Goal: Task Accomplishment & Management: Manage account settings

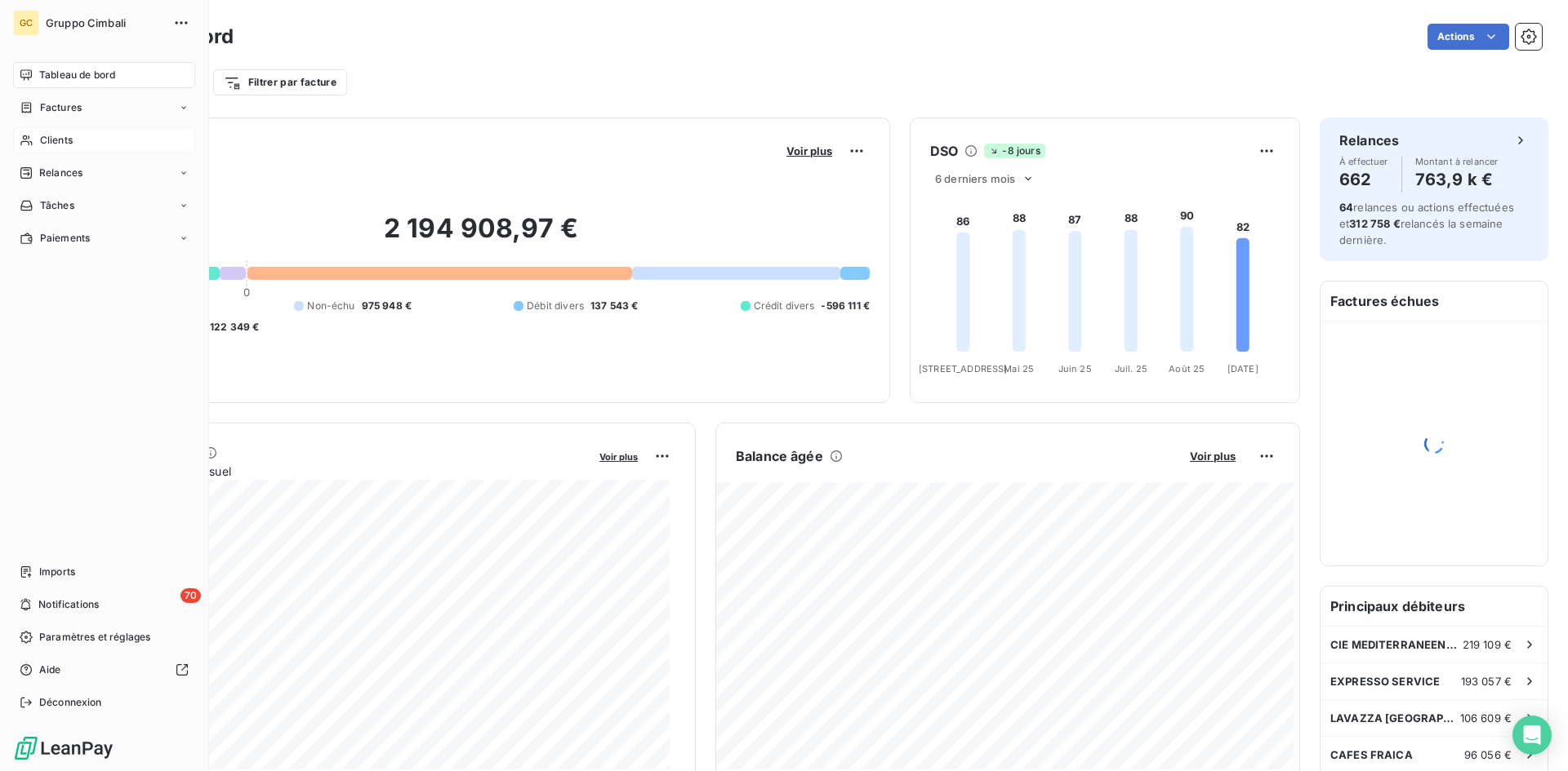
click at [66, 141] on span "Clients" at bounding box center [56, 140] width 33 height 15
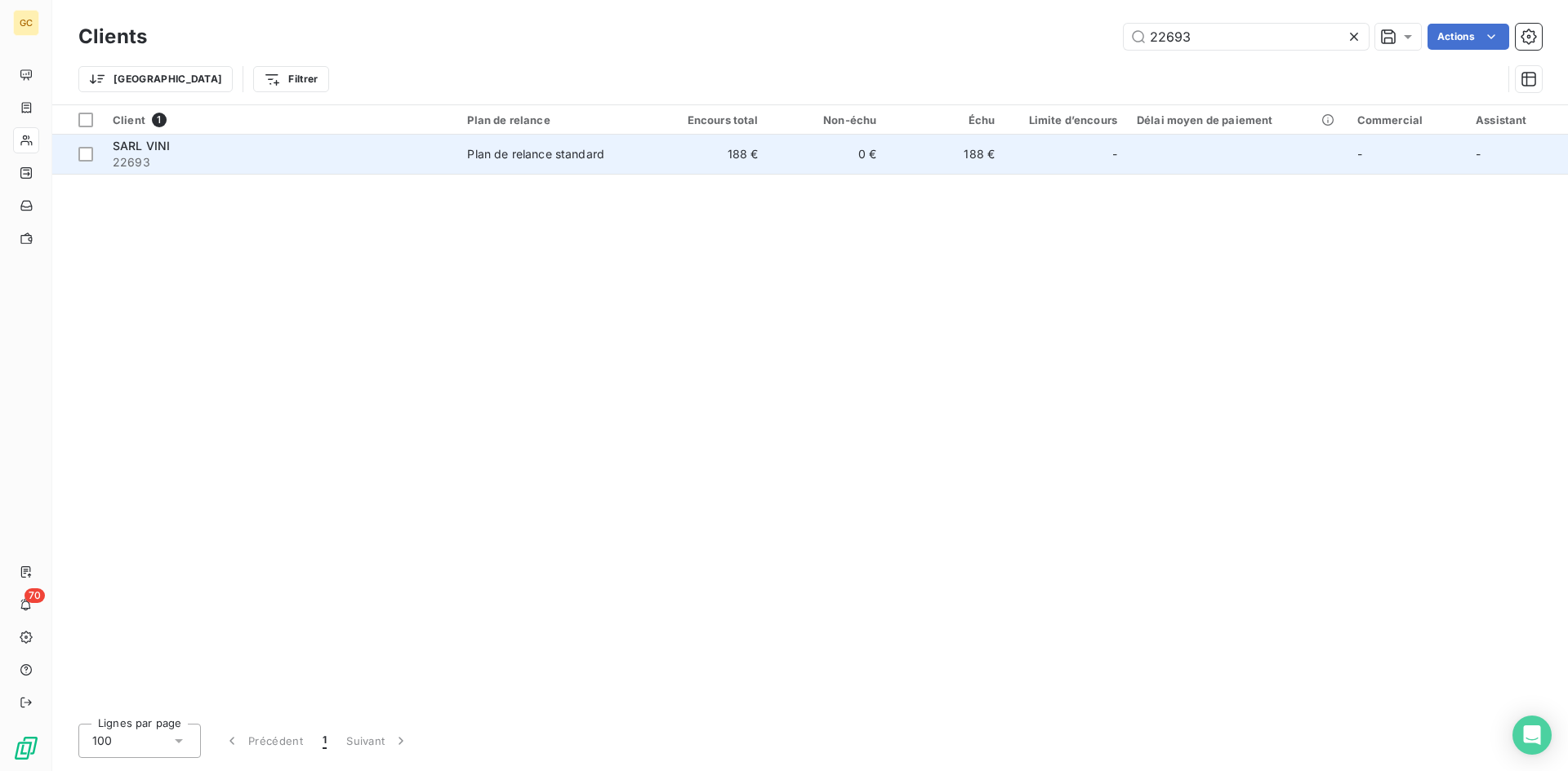
type input "22693"
click at [112, 151] on td "SARL VINI 22693" at bounding box center [280, 154] width 355 height 39
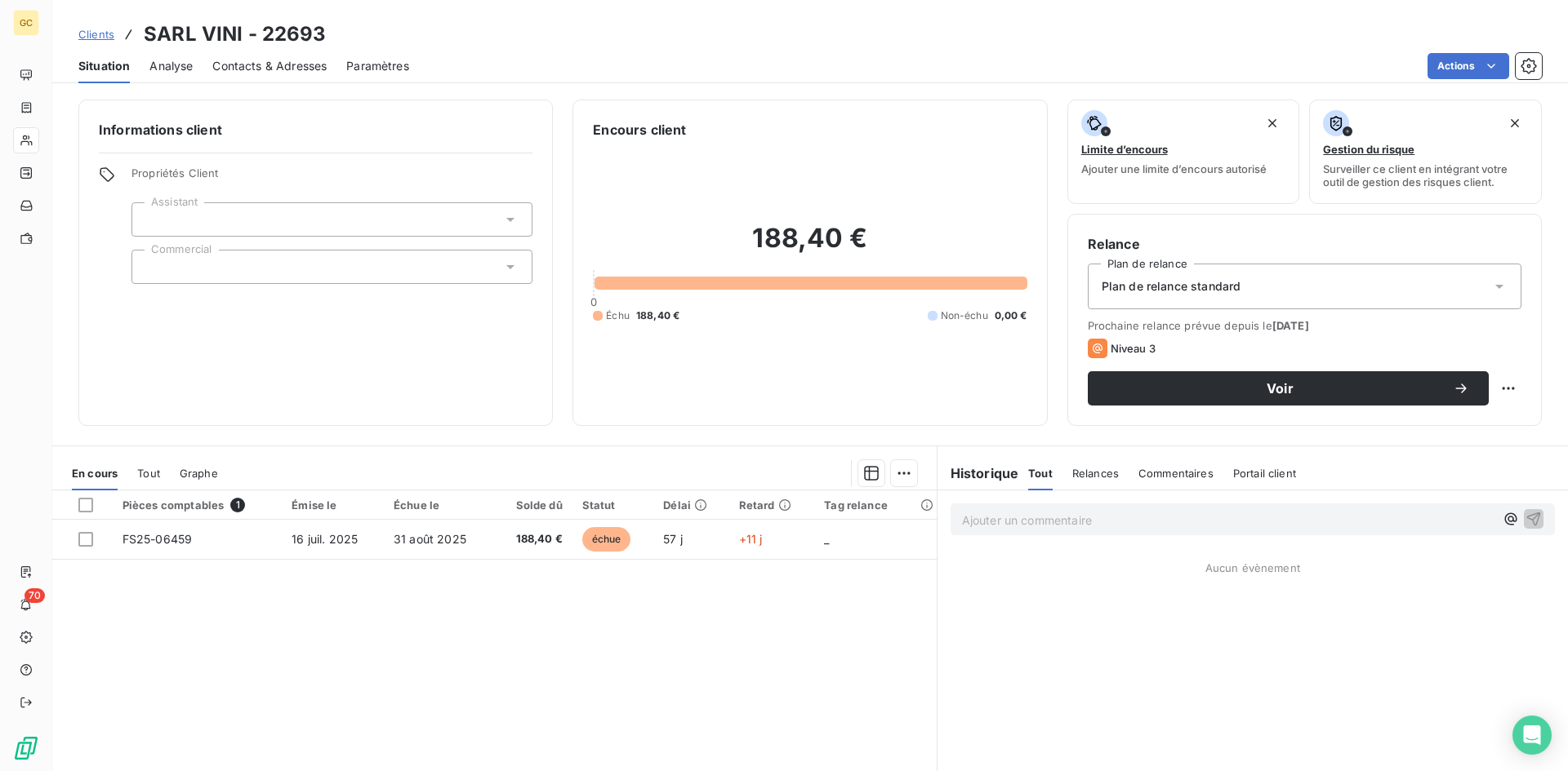
click at [227, 70] on span "Contacts & Adresses" at bounding box center [270, 66] width 114 height 16
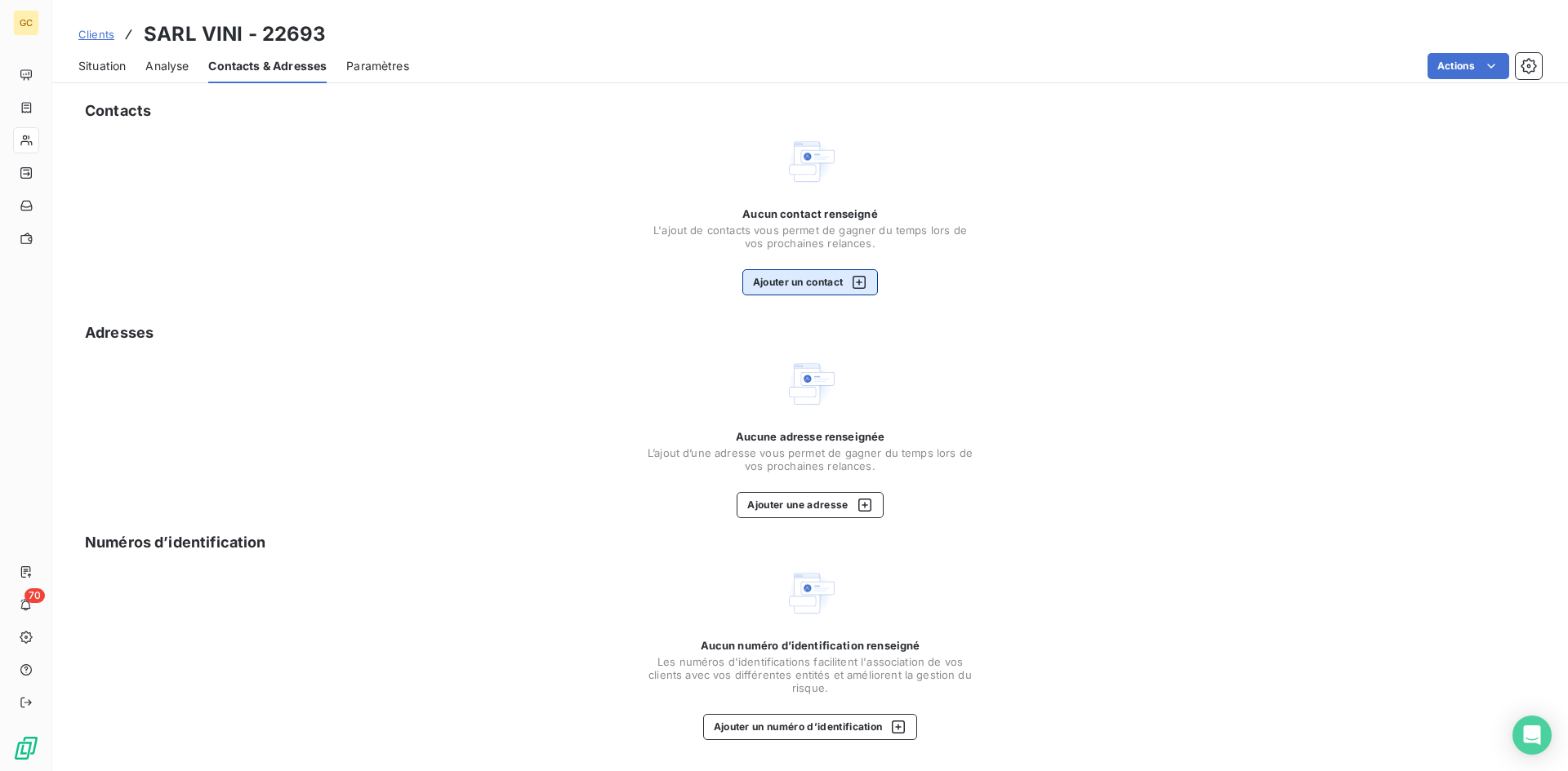
click at [799, 282] on button "Ajouter un contact" at bounding box center [810, 283] width 137 height 26
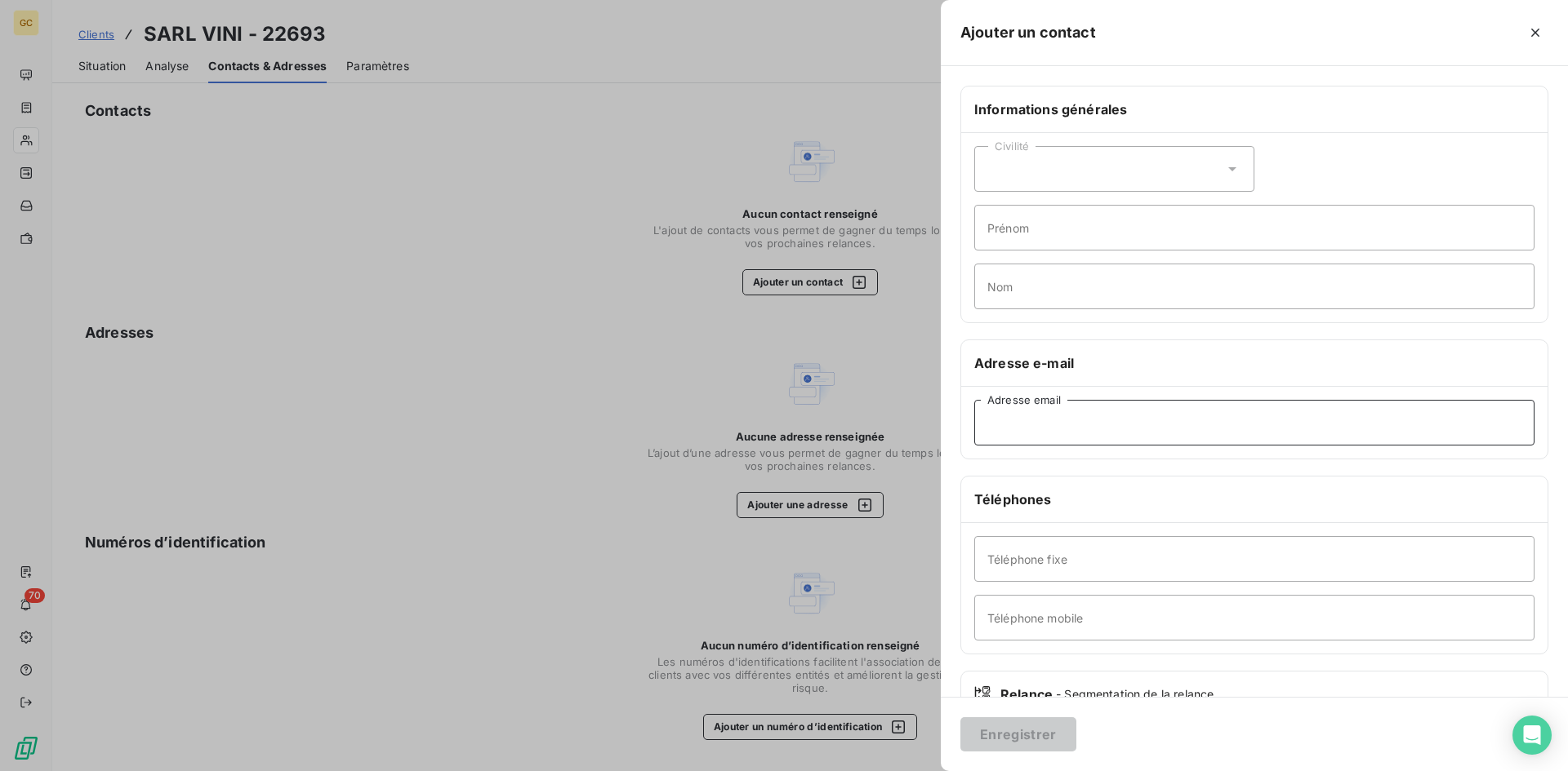
paste input "[PERSON_NAME][EMAIL_ADDRESS][PERSON_NAME][DOMAIN_NAME]"
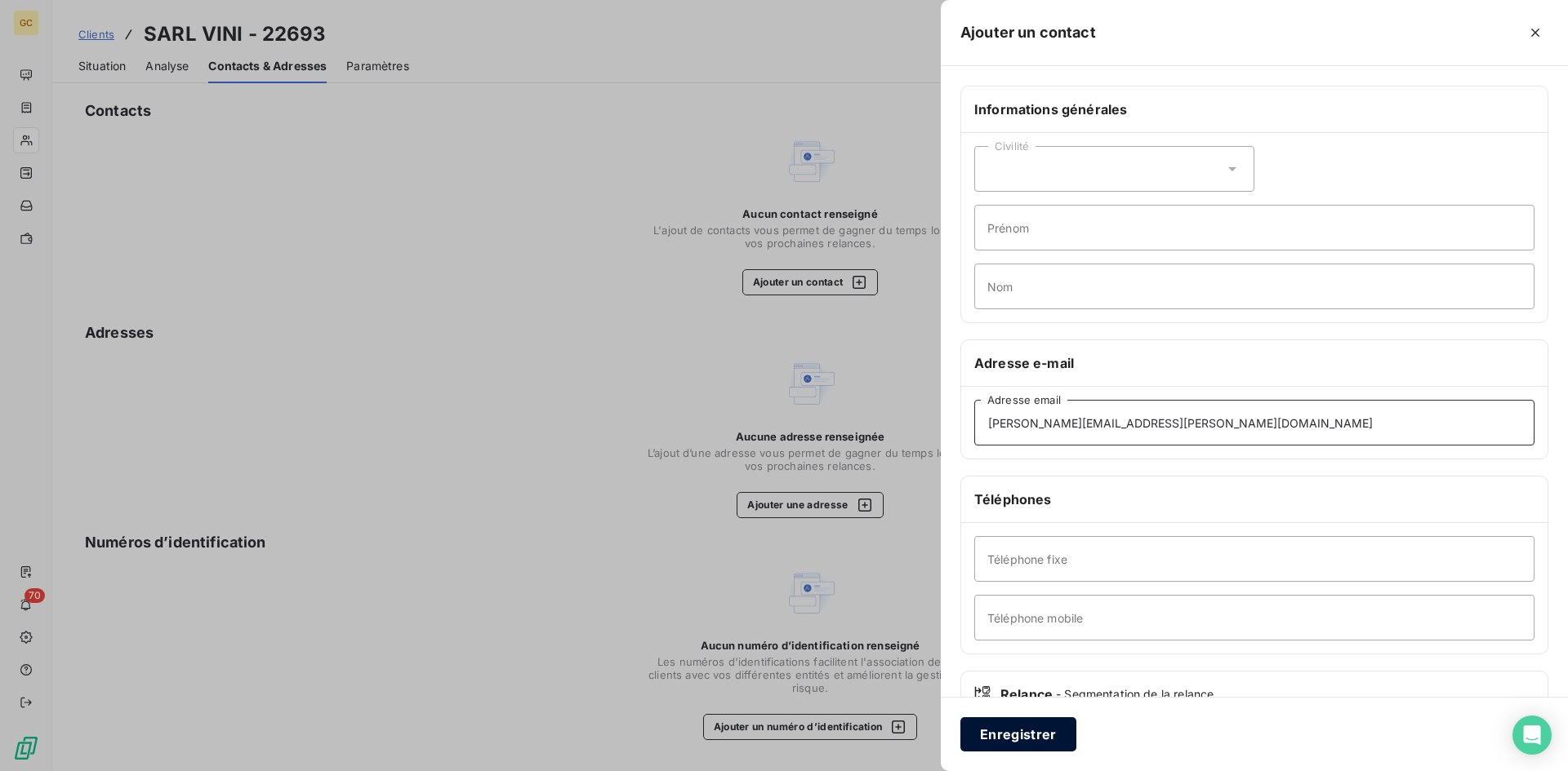
type input "[PERSON_NAME][EMAIL_ADDRESS][PERSON_NAME][DOMAIN_NAME]"
click at [1016, 737] on button "Enregistrer" at bounding box center [1018, 735] width 116 height 35
